Goal: Information Seeking & Learning: Learn about a topic

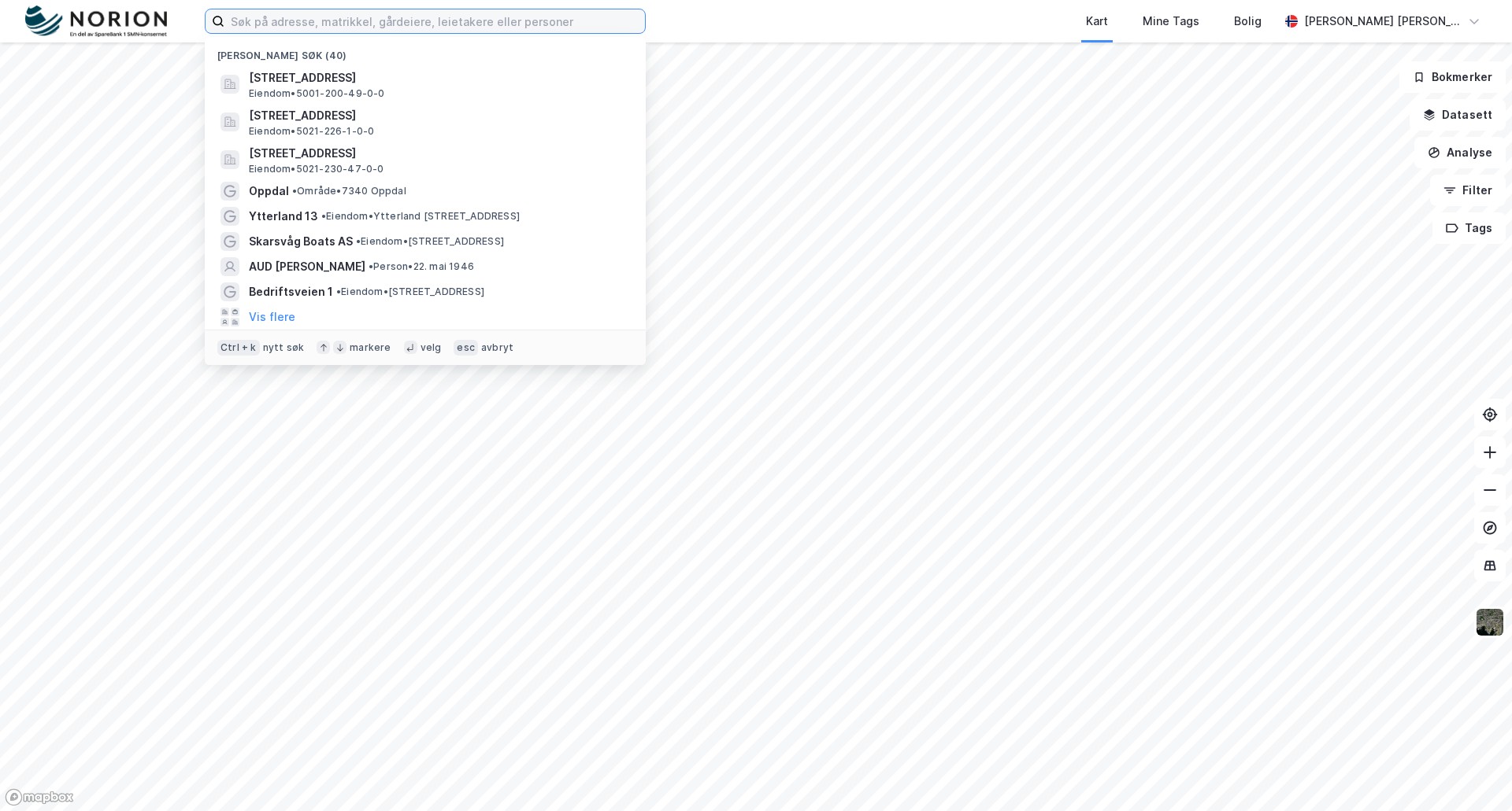
click at [408, 25] on input at bounding box center [434, 22] width 420 height 24
paste input "SIDO Eiendom AS"
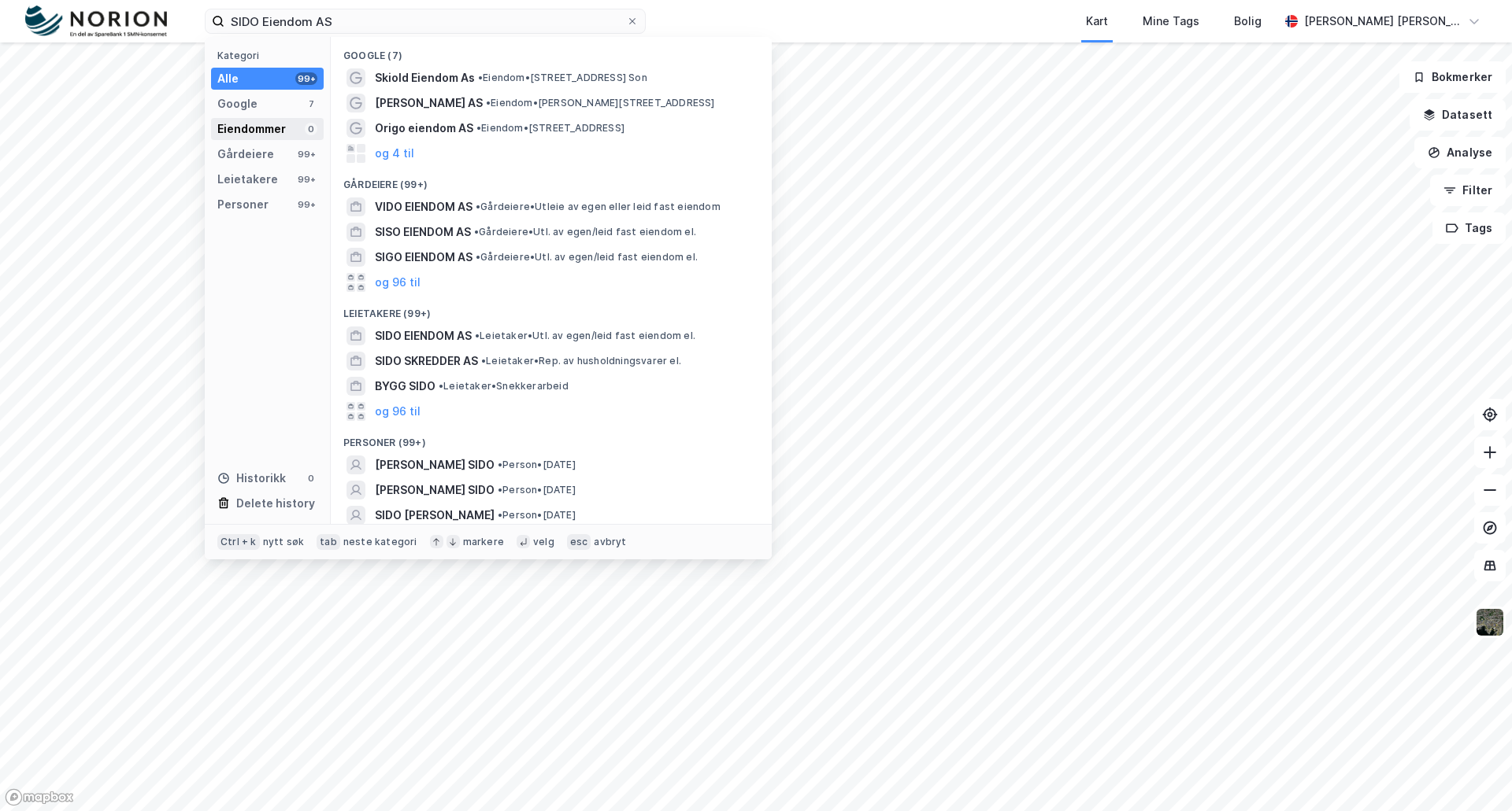
click at [265, 128] on div "Eiendommer" at bounding box center [252, 128] width 69 height 19
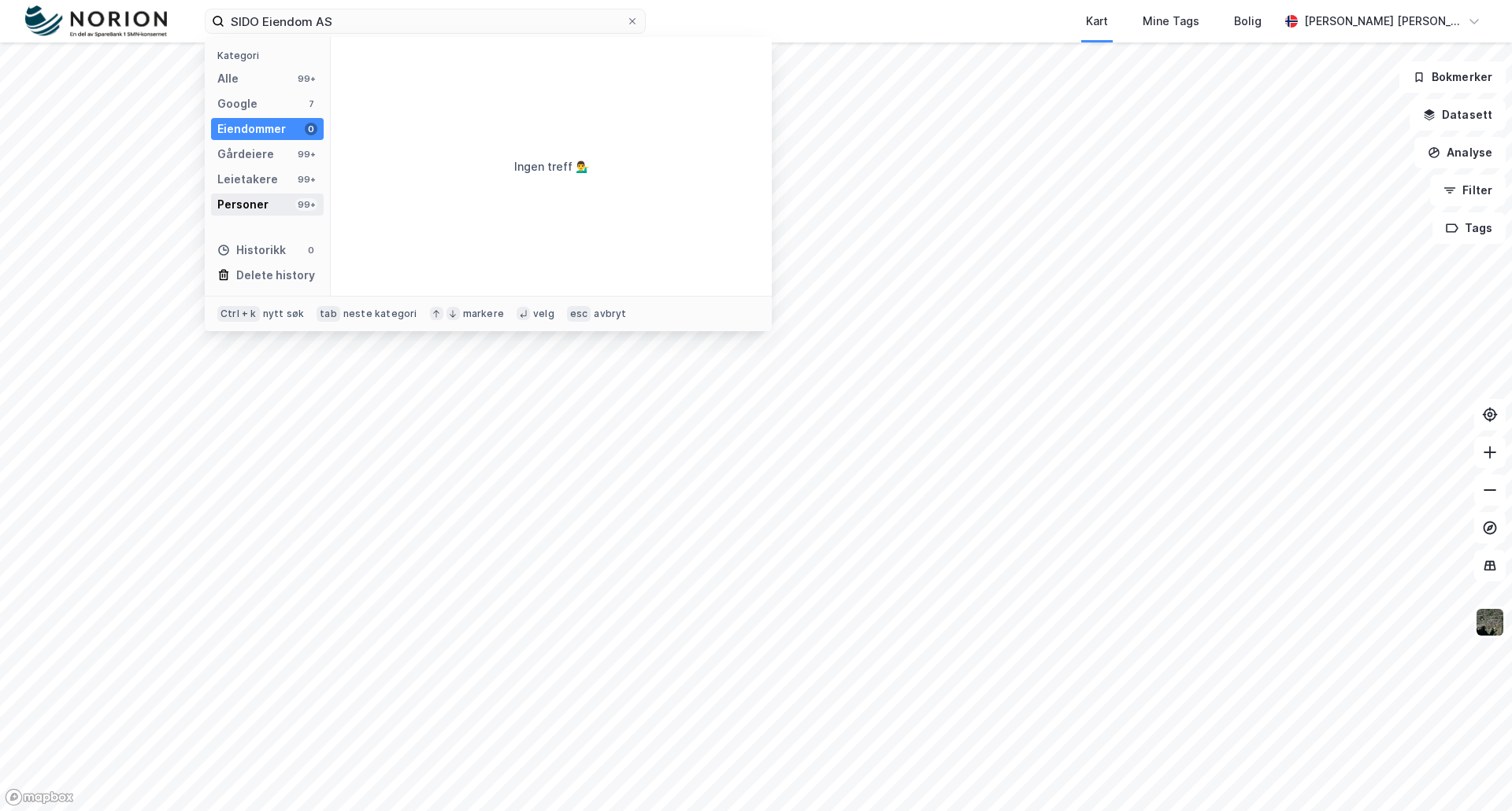
click at [263, 207] on div "Personer" at bounding box center [243, 204] width 51 height 19
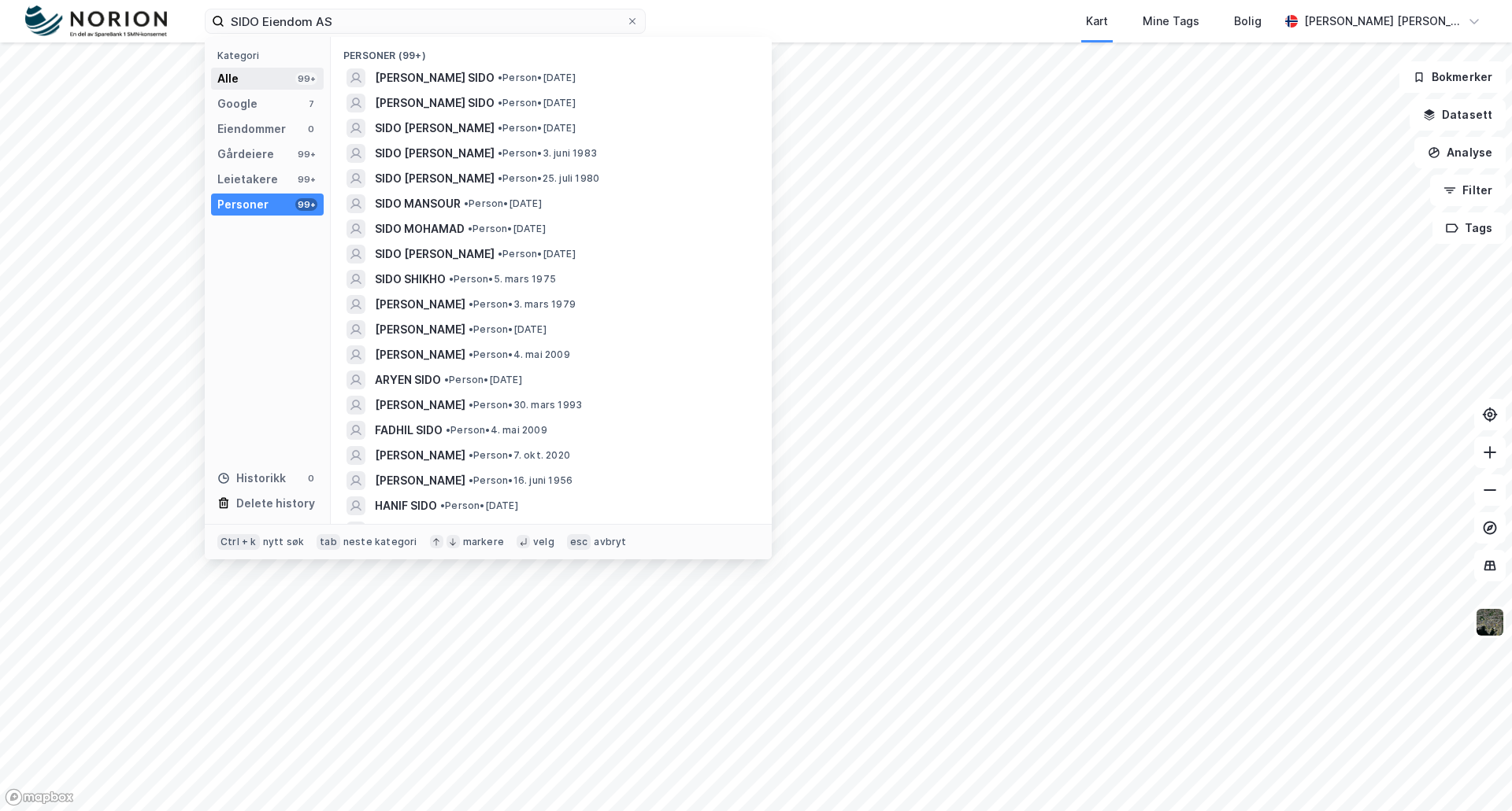
click at [255, 77] on div "Alle 99+" at bounding box center [267, 78] width 113 height 23
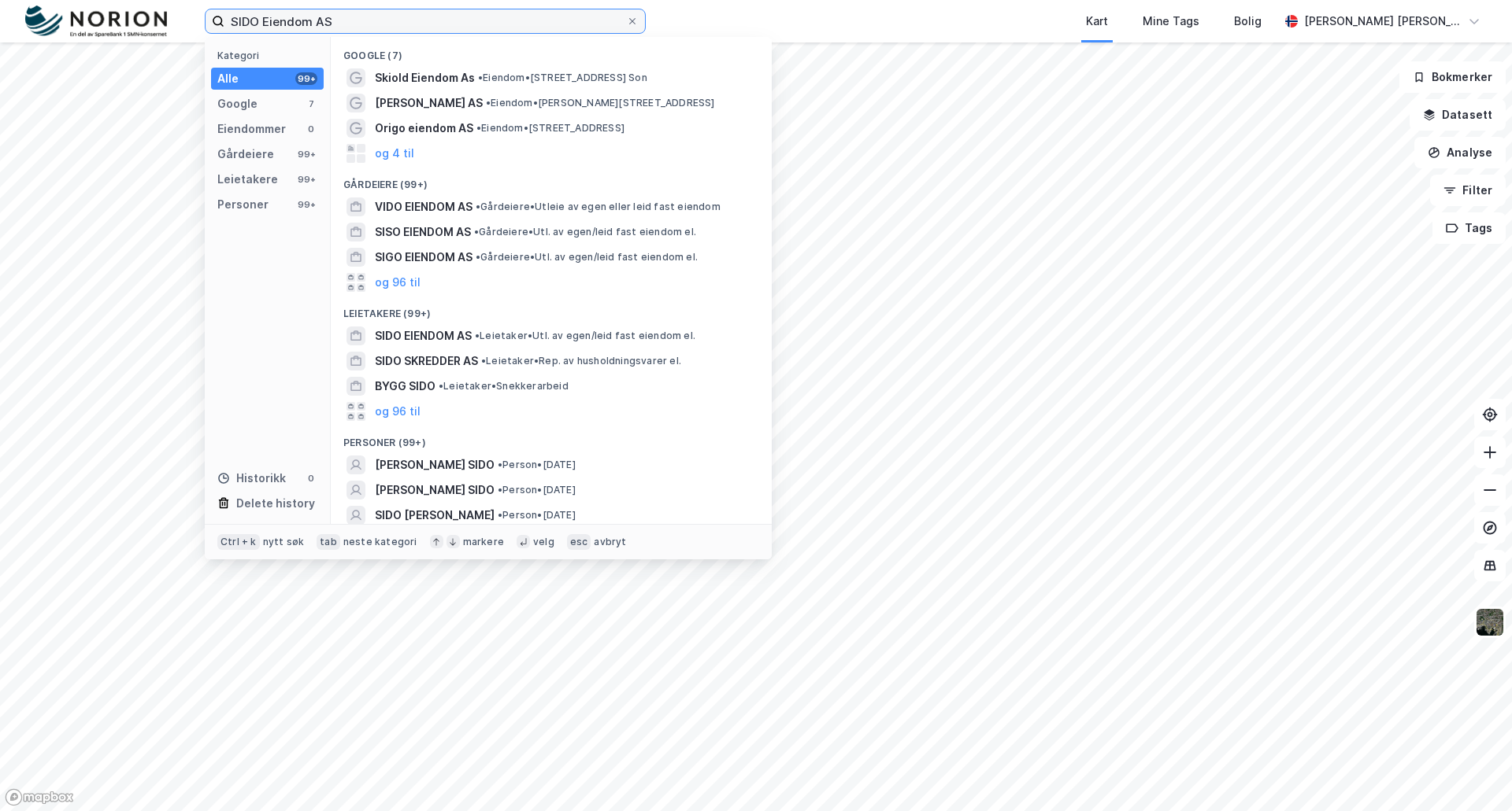
drag, startPoint x: 363, startPoint y: 18, endPoint x: 230, endPoint y: 23, distance: 133.1
click at [230, 23] on input "SIDO Eiendom AS" at bounding box center [425, 22] width 402 height 24
paste input "[PERSON_NAME] Sindre [PERSON_NAME]"
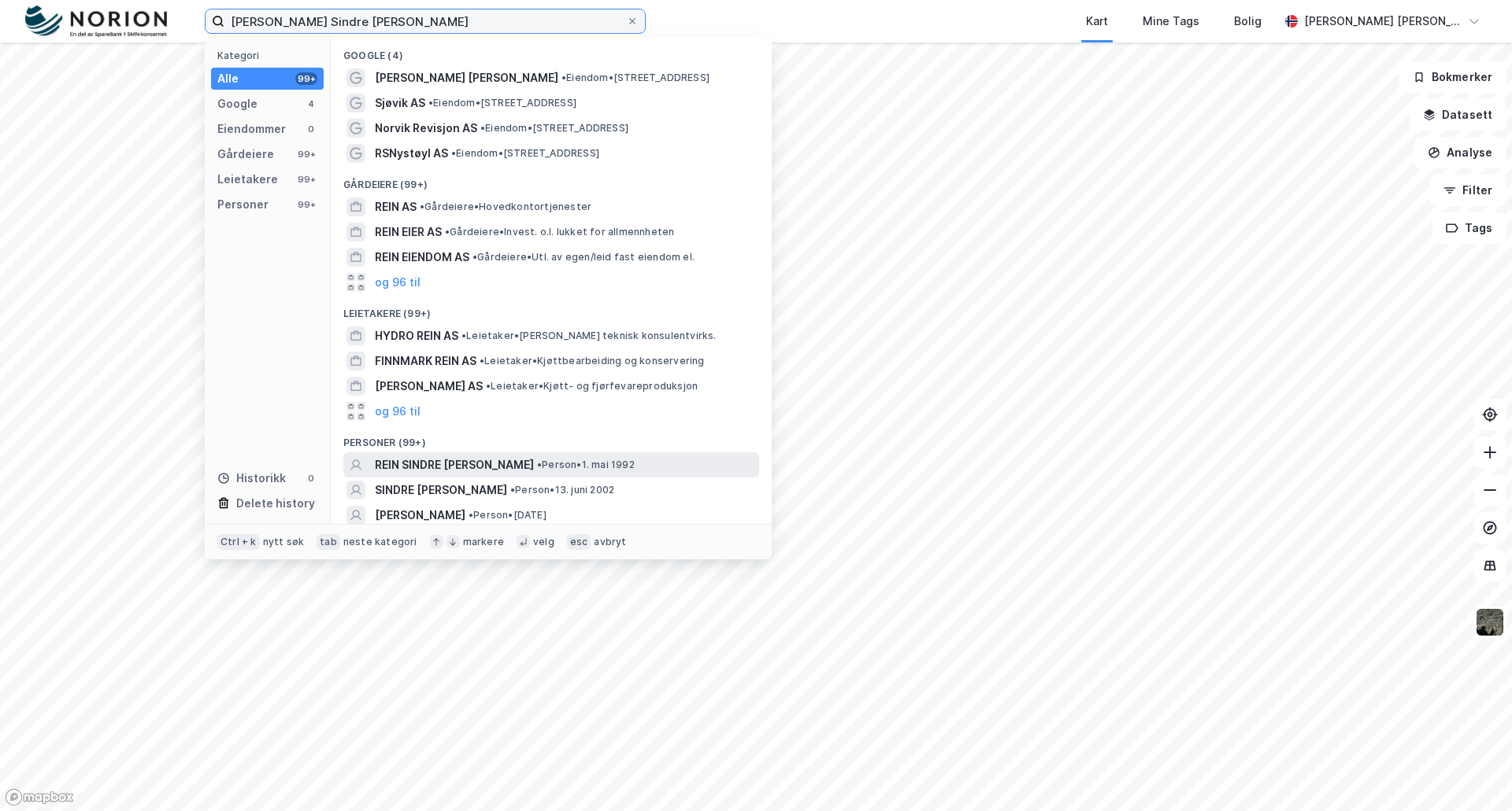
type input "[PERSON_NAME] Sindre [PERSON_NAME]"
click at [407, 458] on span "REIN SINDRE [PERSON_NAME]" at bounding box center [455, 464] width 159 height 19
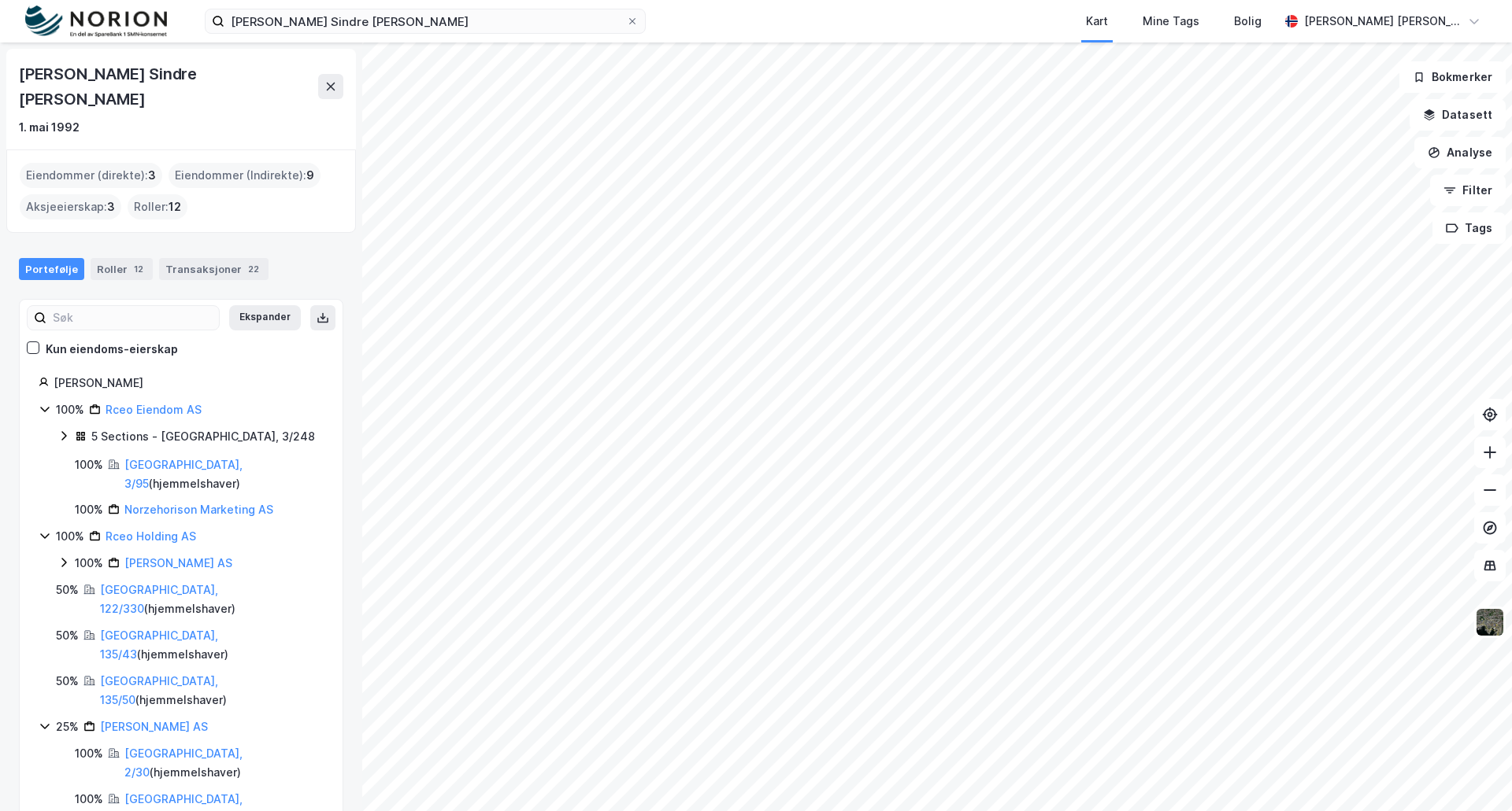
click at [62, 430] on icon at bounding box center [64, 436] width 13 height 13
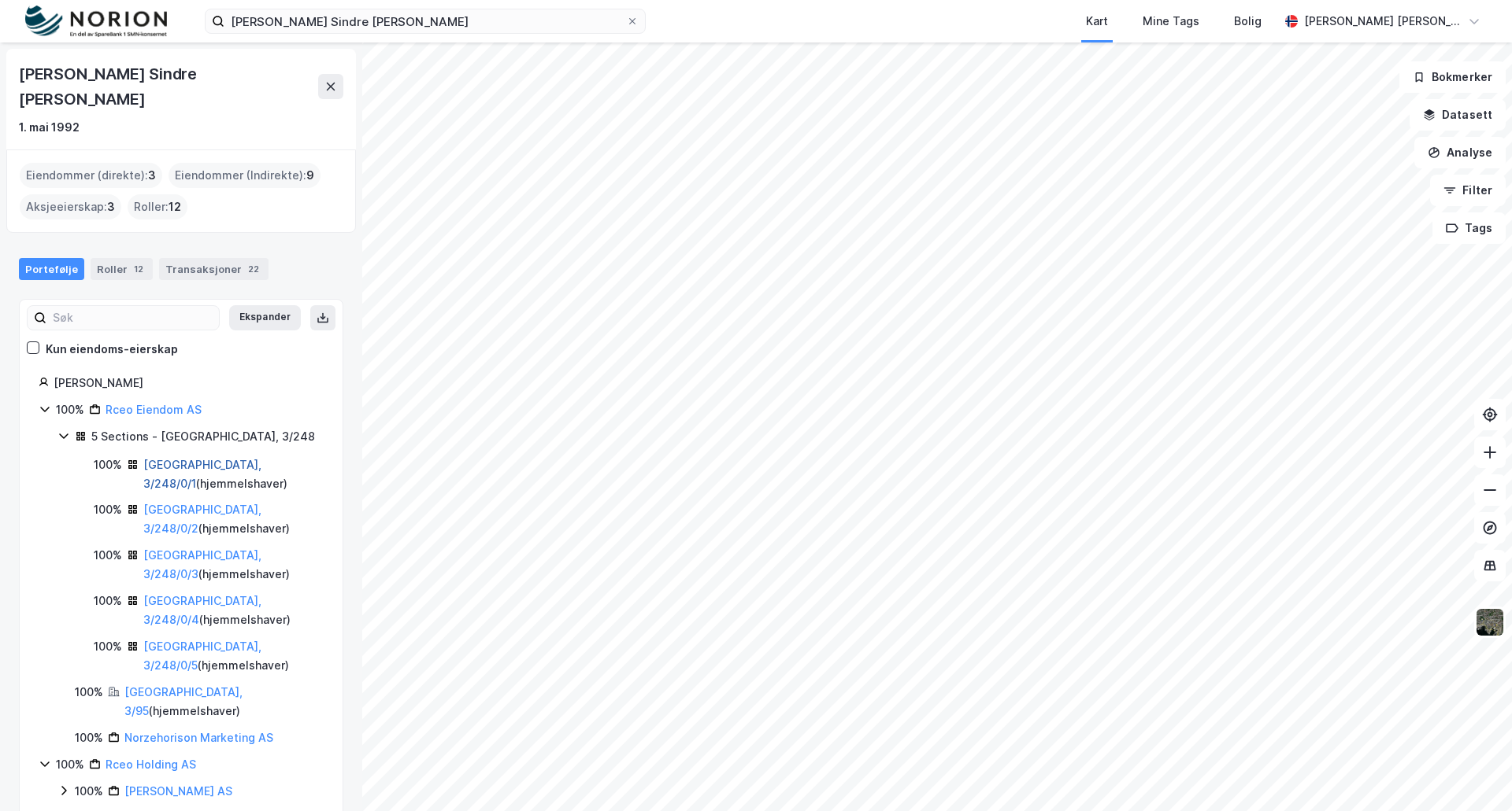
click at [239, 458] on link "[GEOGRAPHIC_DATA], 3/248/0/1" at bounding box center [202, 474] width 119 height 32
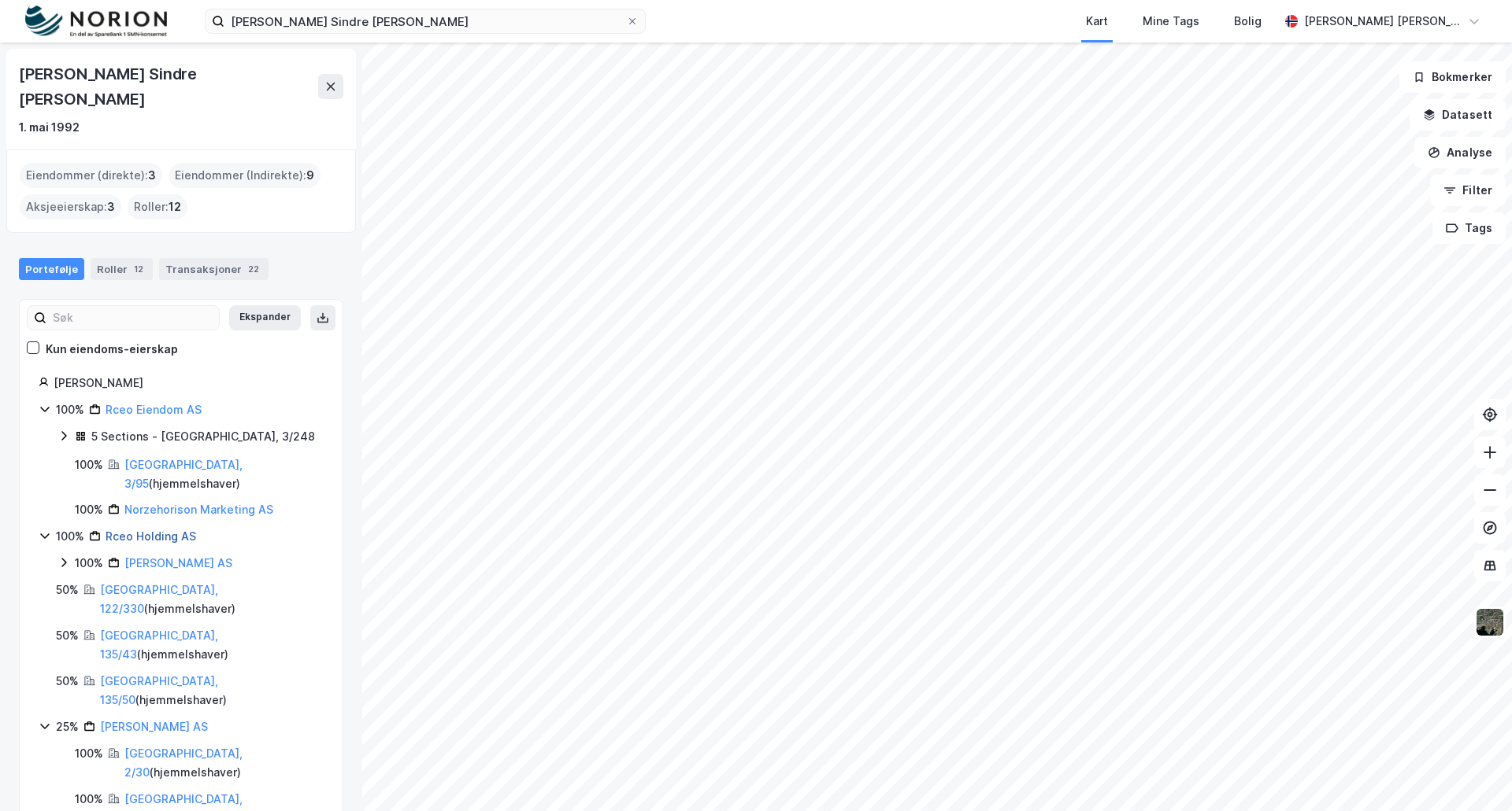
click at [145, 530] on link "Rceo Holding AS" at bounding box center [151, 537] width 90 height 14
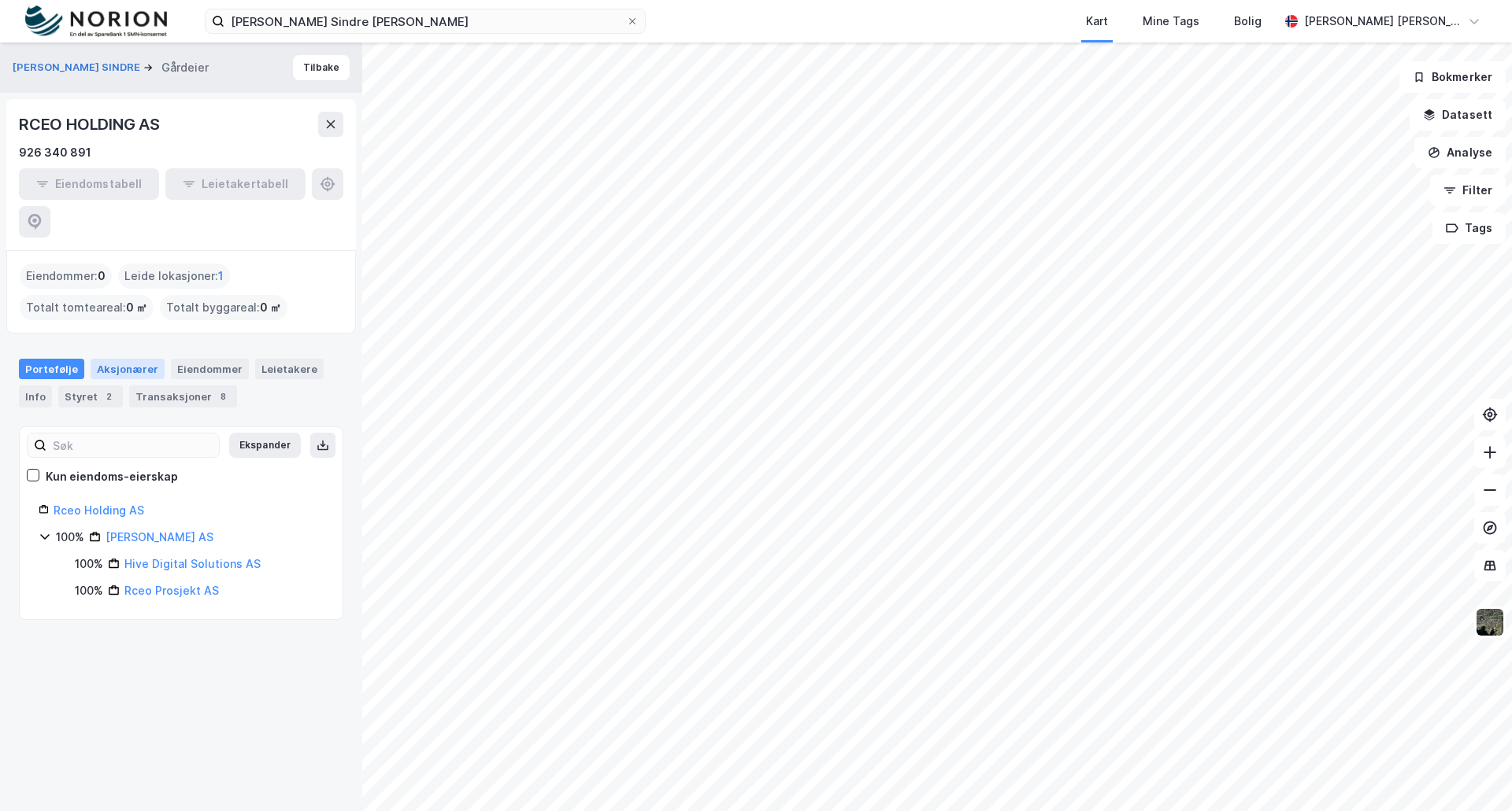
click at [128, 358] on div "Aksjonærer" at bounding box center [127, 368] width 74 height 21
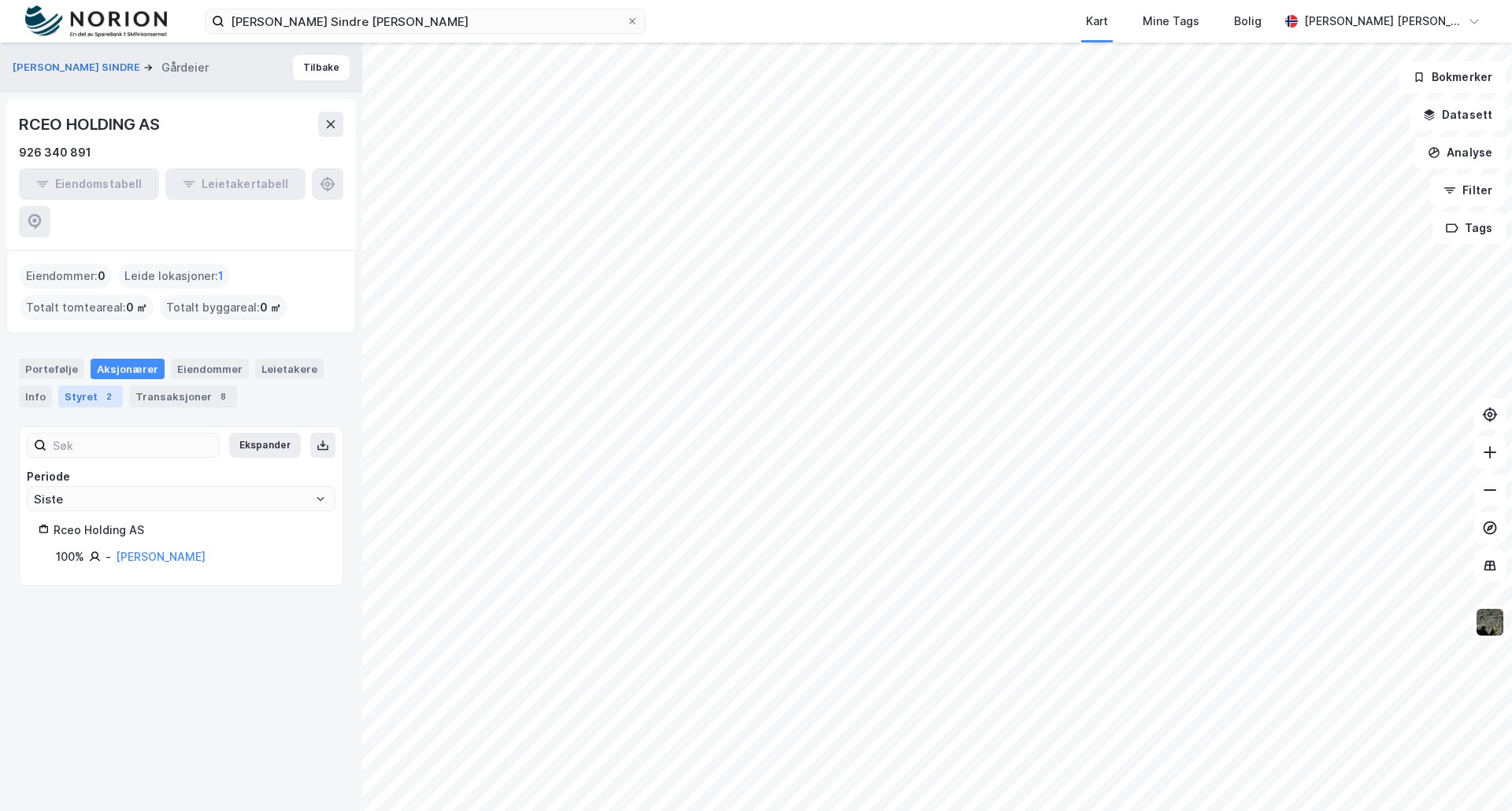
click at [101, 389] on div "2" at bounding box center [109, 397] width 16 height 16
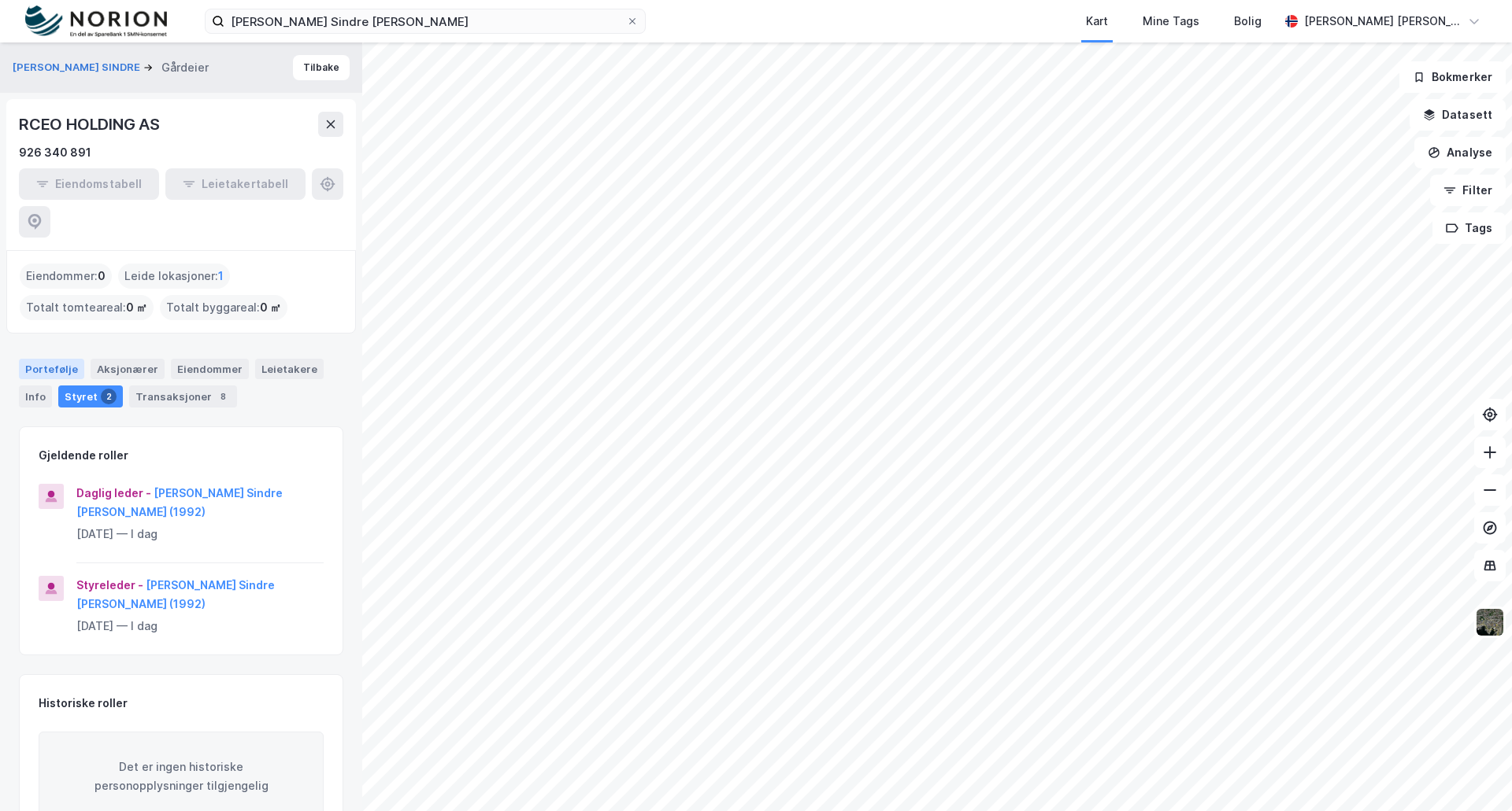
click at [53, 358] on div "Portefølje" at bounding box center [51, 368] width 66 height 21
